Goal: Information Seeking & Learning: Check status

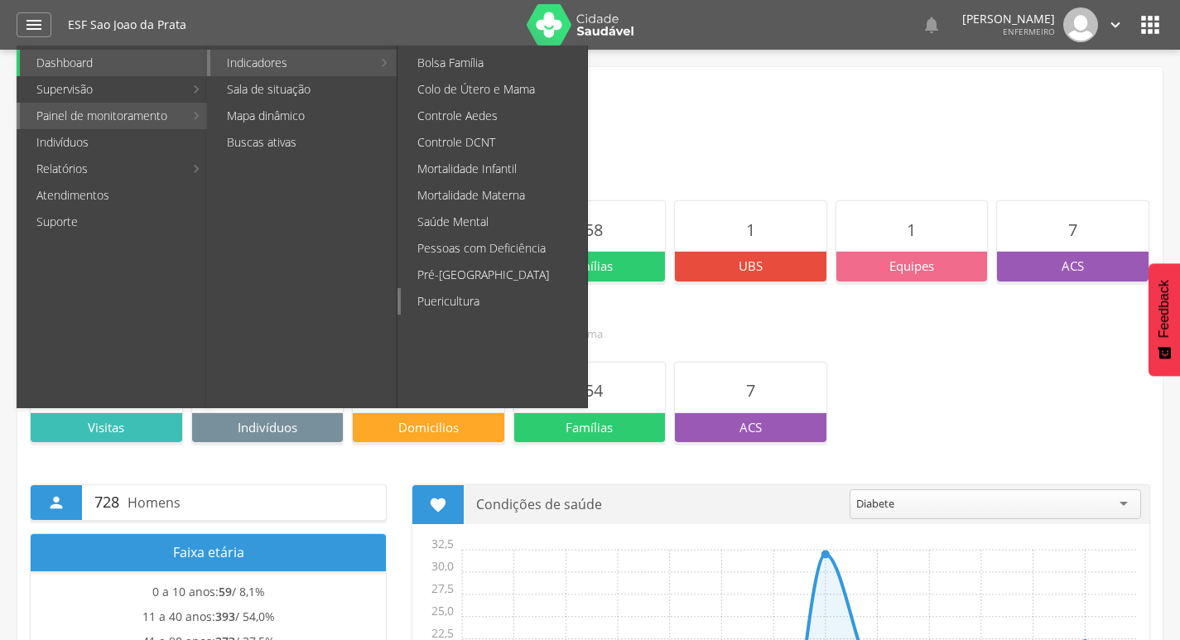
click at [454, 301] on link "Puericultura" at bounding box center [494, 301] width 186 height 26
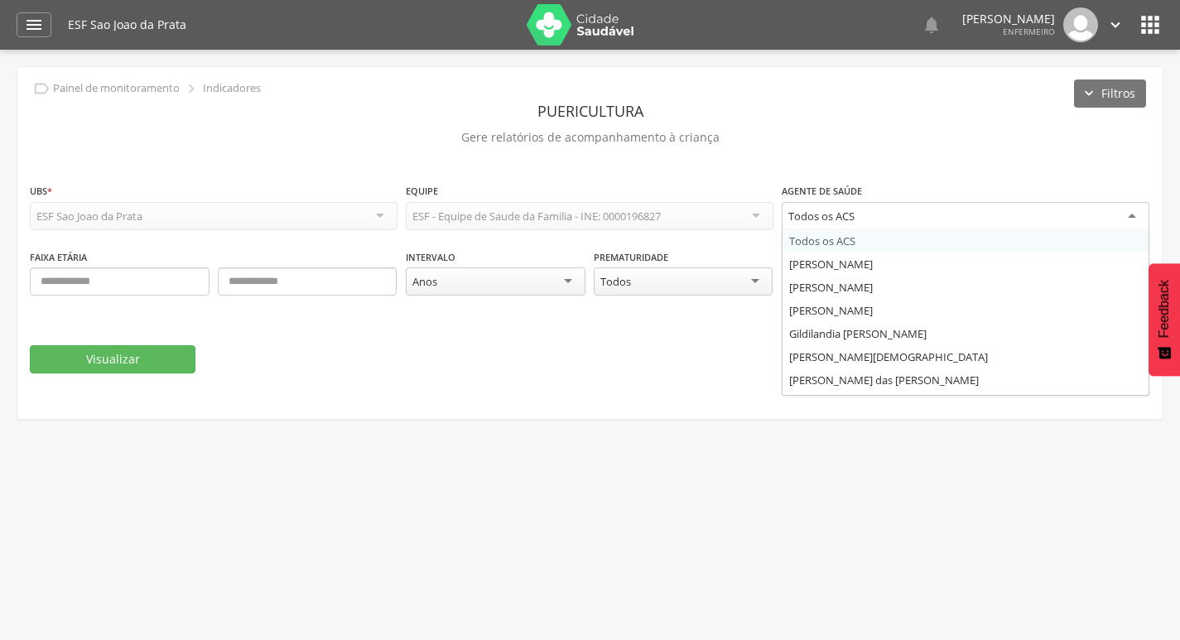
click at [959, 218] on div "Todos os ACS" at bounding box center [966, 217] width 368 height 30
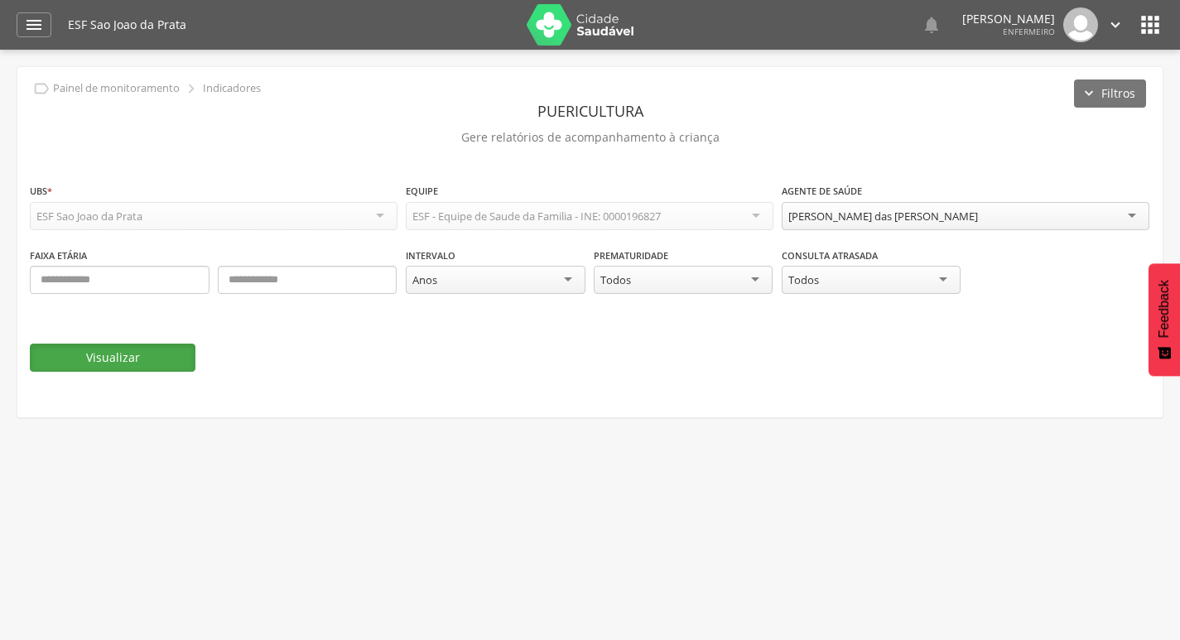
click at [129, 358] on button "Visualizar" at bounding box center [113, 358] width 166 height 28
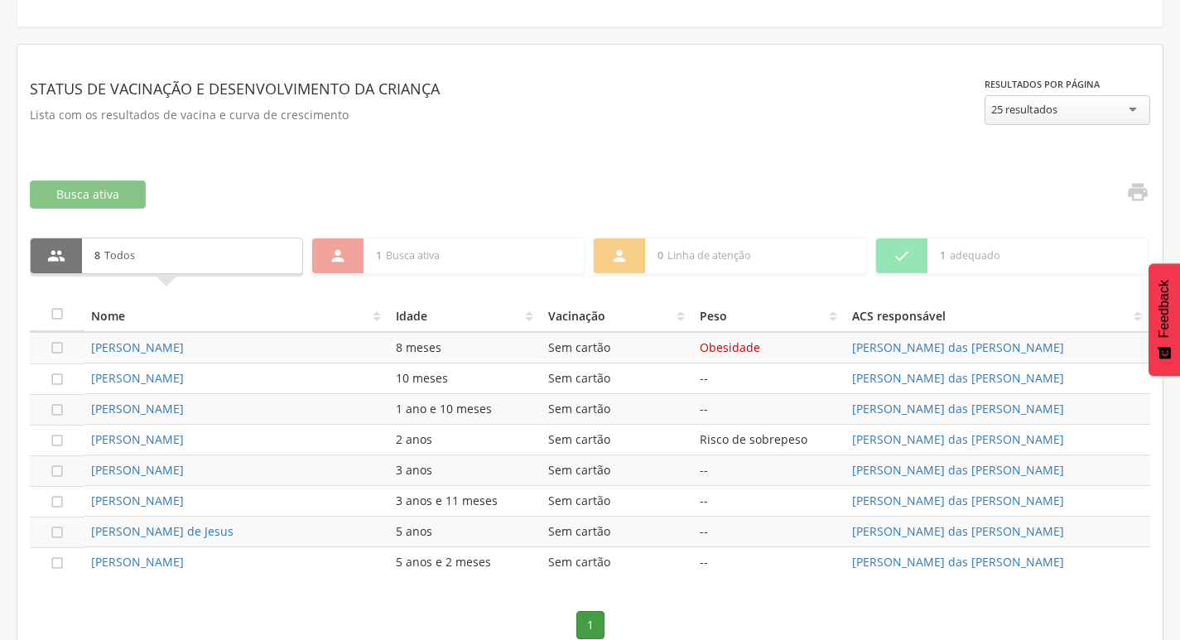
scroll to position [420, 0]
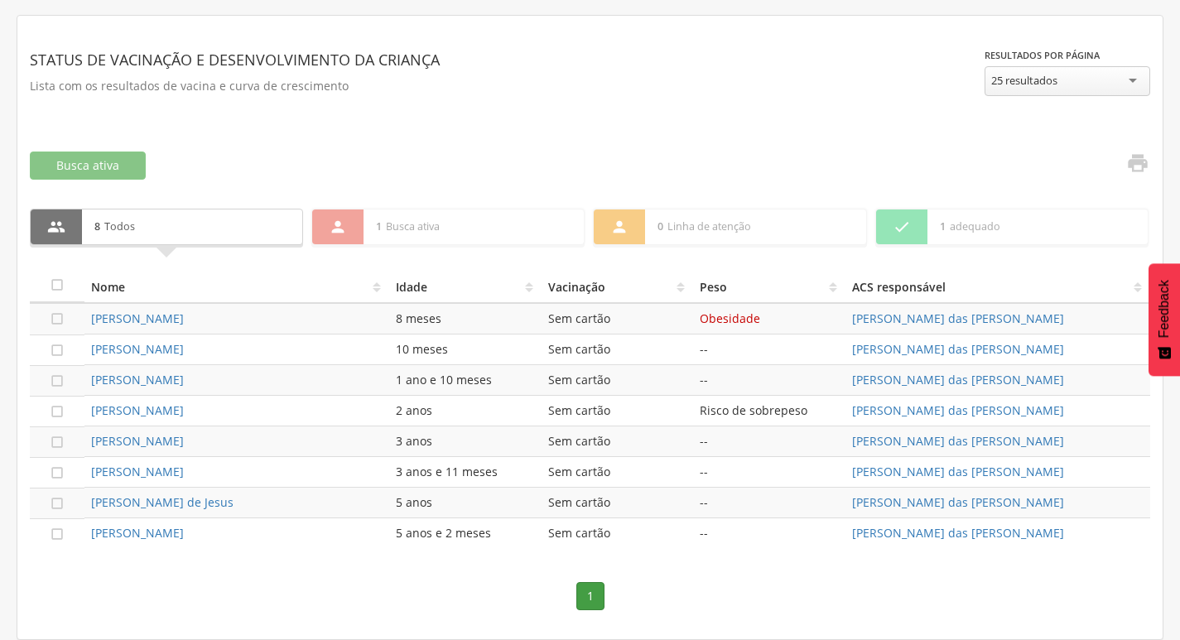
drag, startPoint x: 251, startPoint y: 380, endPoint x: 90, endPoint y: 325, distance: 169.6
click at [90, 325] on tbody " [PERSON_NAME] de Jeus 8 meses Sem cartão Obesidade [PERSON_NAME] das [PERSON_…" at bounding box center [590, 426] width 1120 height 246
copy tbody "[PERSON_NAME] de Jeus 8 meses Sem cartão Obesidade [PERSON_NAME] das [PERSON_NA…"
click at [304, 311] on div "[PERSON_NAME]" at bounding box center [236, 318] width 291 height 17
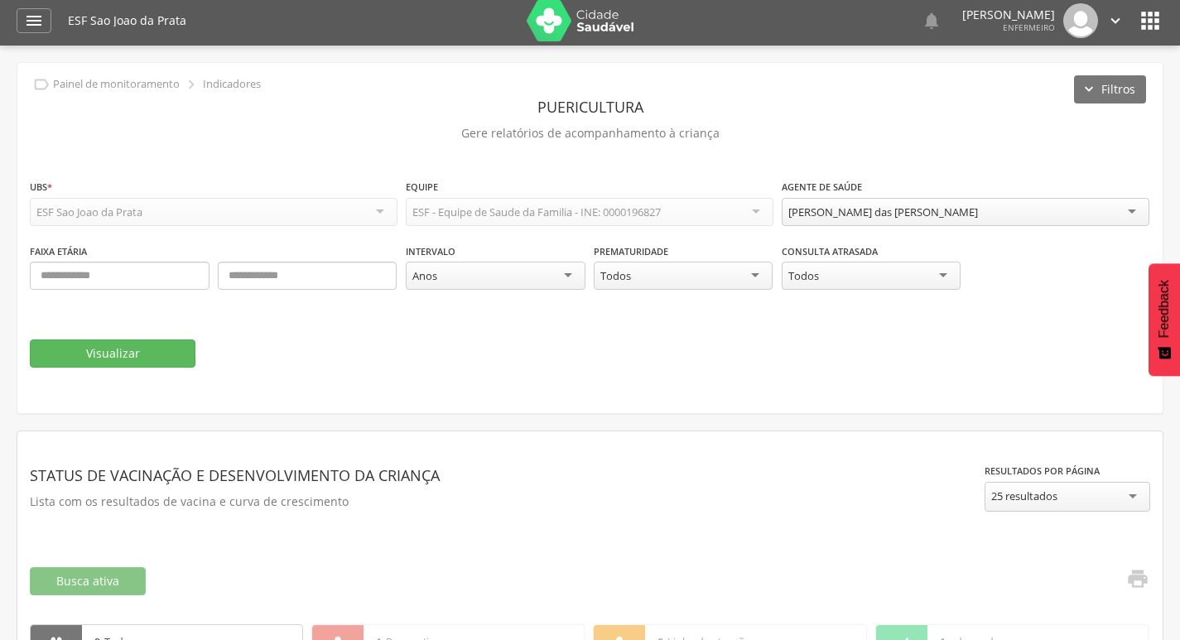
scroll to position [0, 0]
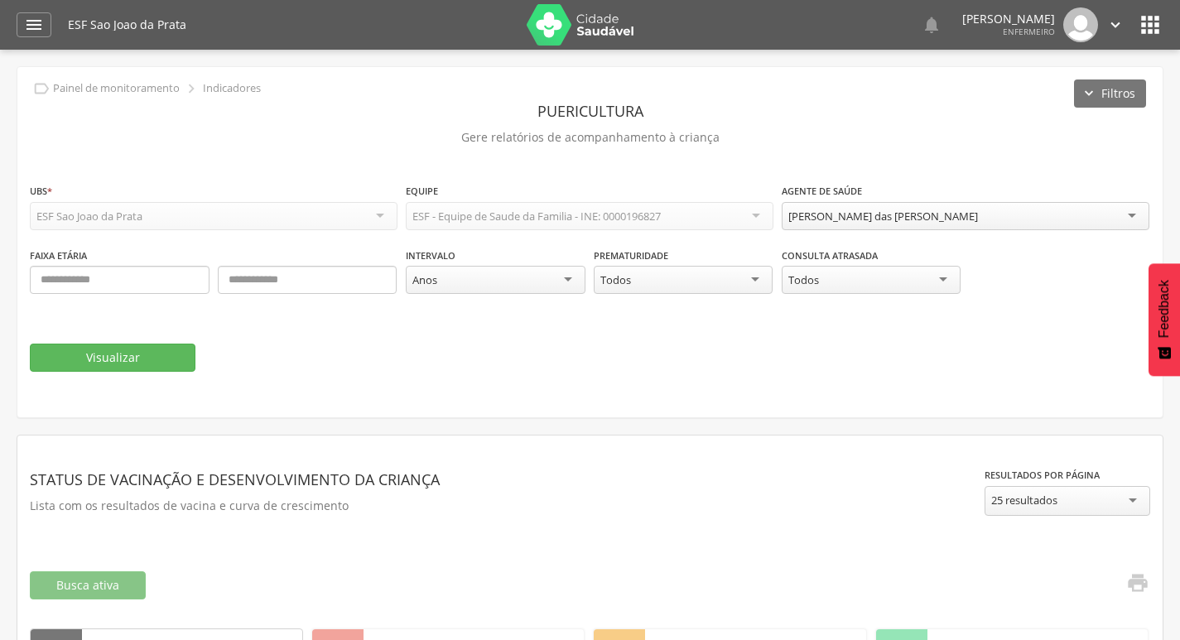
click at [1151, 25] on icon "" at bounding box center [1150, 25] width 26 height 26
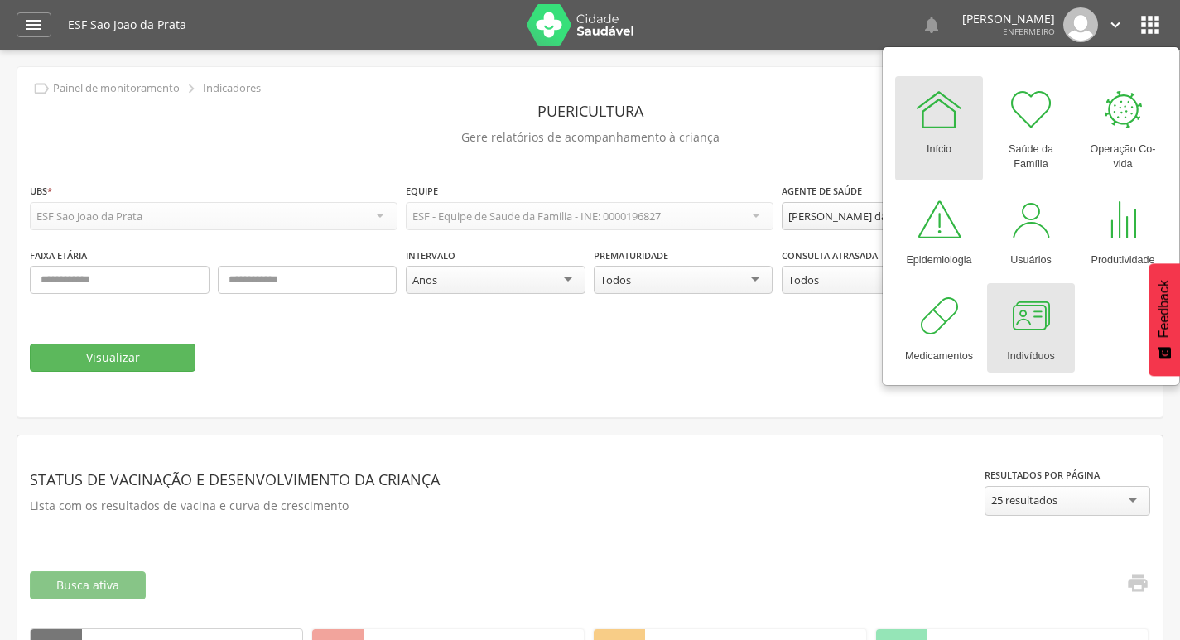
click at [1032, 331] on div at bounding box center [1031, 316] width 50 height 50
